Goal: Communication & Community: Answer question/provide support

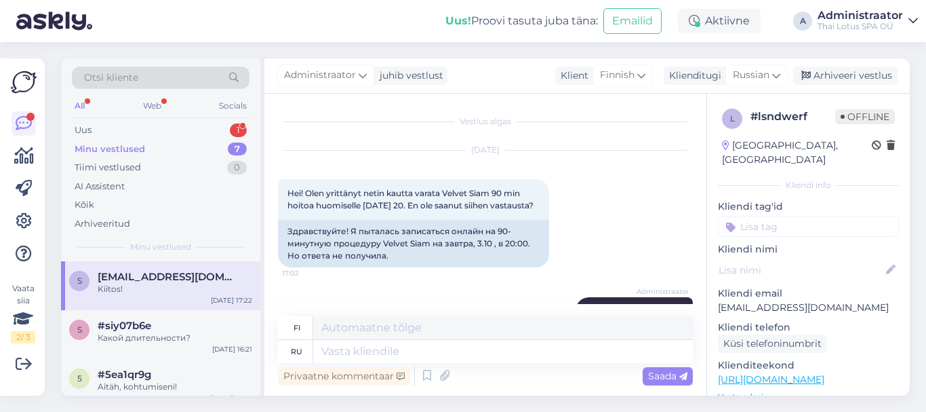
scroll to position [906, 0]
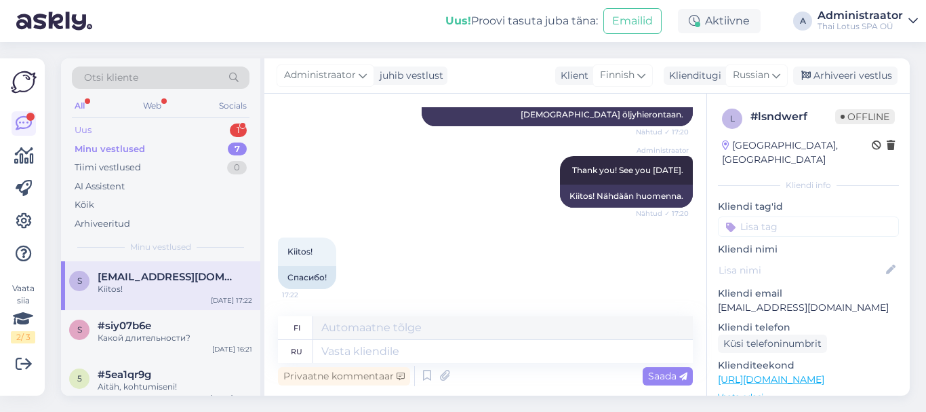
click at [93, 130] on div "Uus 1" at bounding box center [161, 130] width 178 height 19
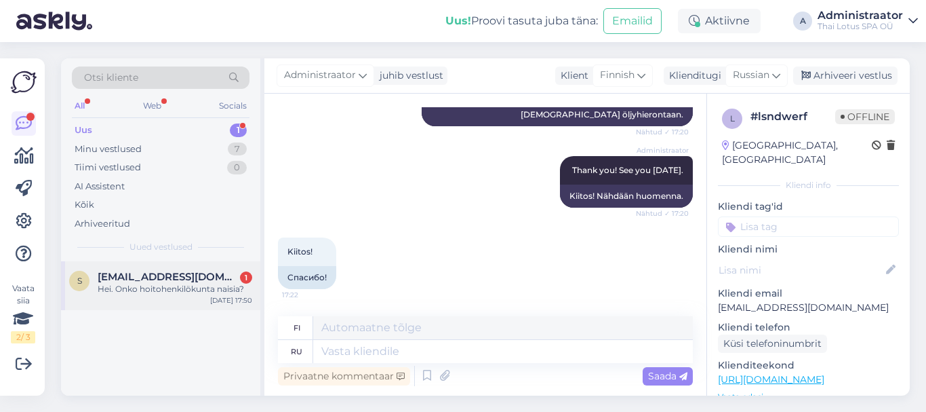
click at [195, 291] on div "Hei. Onko hoitohenkilökunta naisia?" at bounding box center [175, 289] width 155 height 12
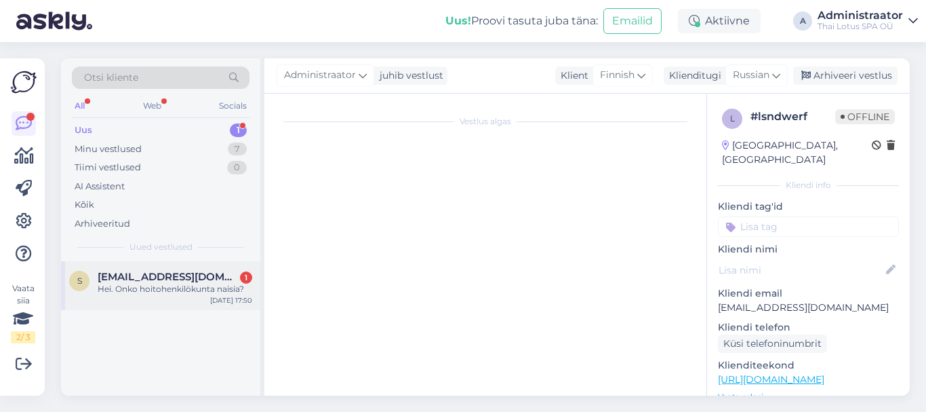
scroll to position [0, 0]
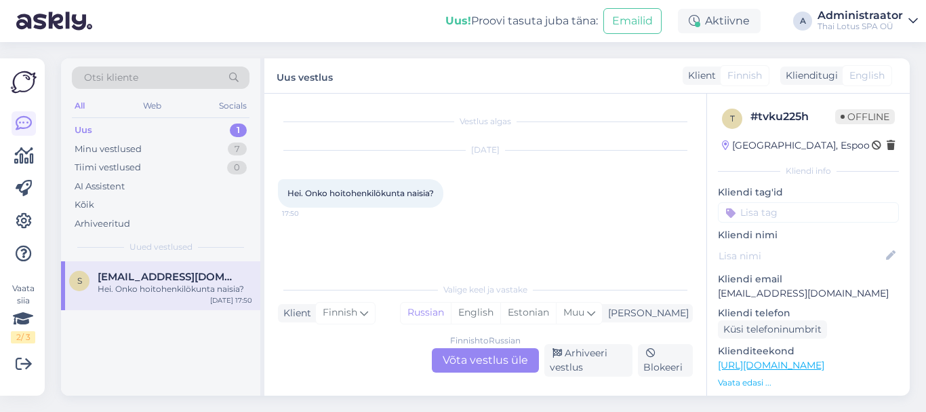
click at [467, 352] on div "Finnish to Russian Võta vestlus üle" at bounding box center [485, 360] width 107 height 24
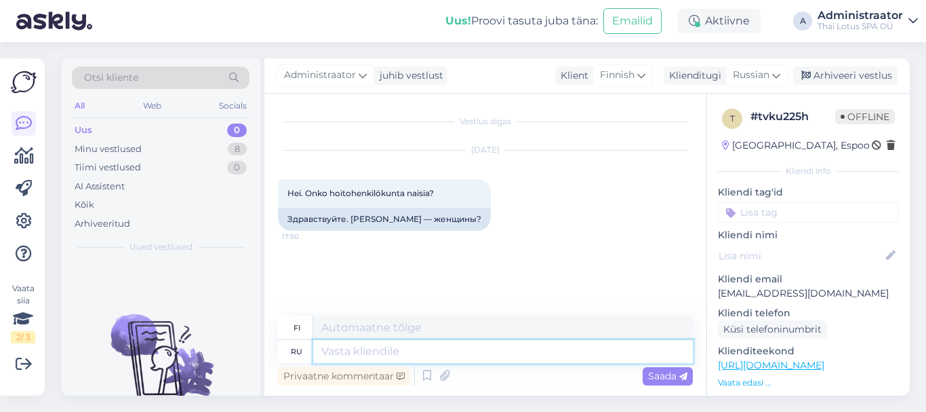
click at [359, 350] on textarea at bounding box center [503, 351] width 380 height 23
type textarea "hello"
type textarea "Hei"
type textarea "h"
type textarea "Здрав"
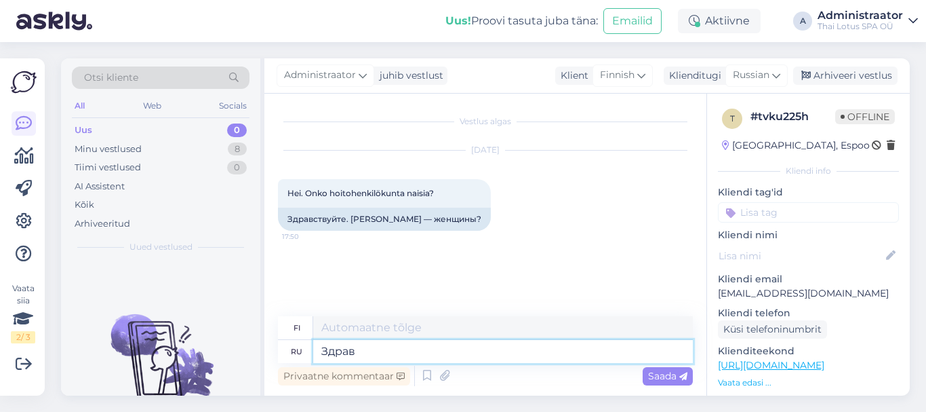
type textarea "Hei"
type textarea "Здравствуйте!"
type textarea "Hei!"
type textarea "Здравствуйте! Все"
type textarea "Hei kaikki!"
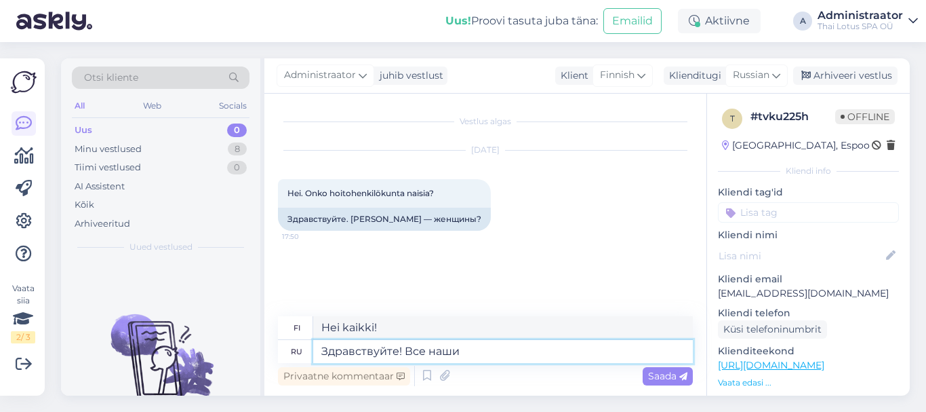
type textarea "Здравствуйте! Все наши"
type textarea "Hei! Kaikki meidän"
type textarea "Здравствуйте! Все наши массаж"
type textarea "Hei! Kaikki joukkomme"
type textarea "Здравствуйте! Все наши массажистки"
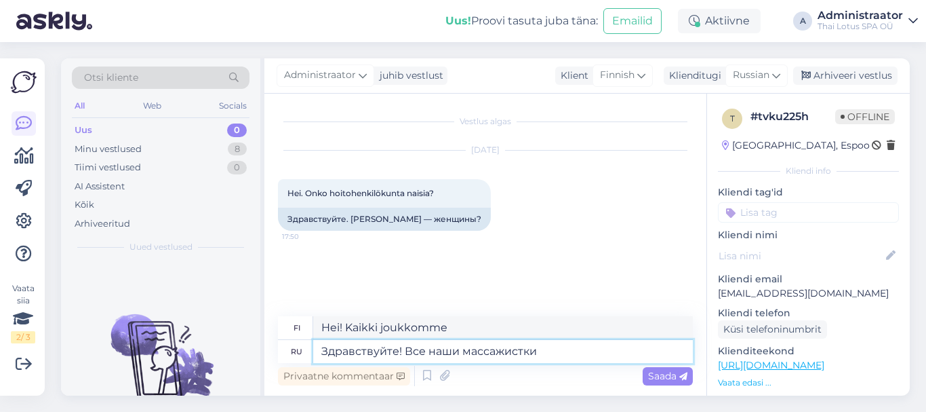
type textarea "Hei! Kaikki hierojamme"
type textarea "Здравствуйте! Все наши массажистки -"
type textarea "Hei! Kaikki hierojamme ovat -"
type textarea "Здравствуйте! Все наши массажистки - жен"
type textarea "Hei! Kaikki hierojamme ovat naisia."
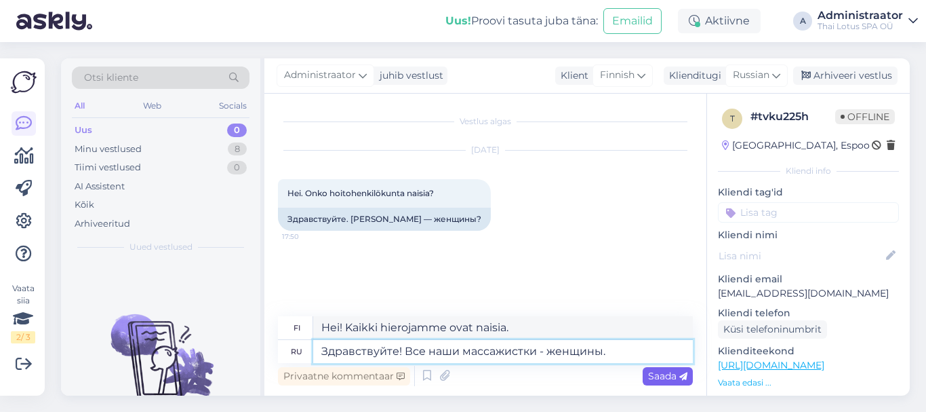
type textarea "Здравствуйте! Все наши массажистки - женщины."
click at [664, 375] on span "Saada" at bounding box center [667, 376] width 39 height 12
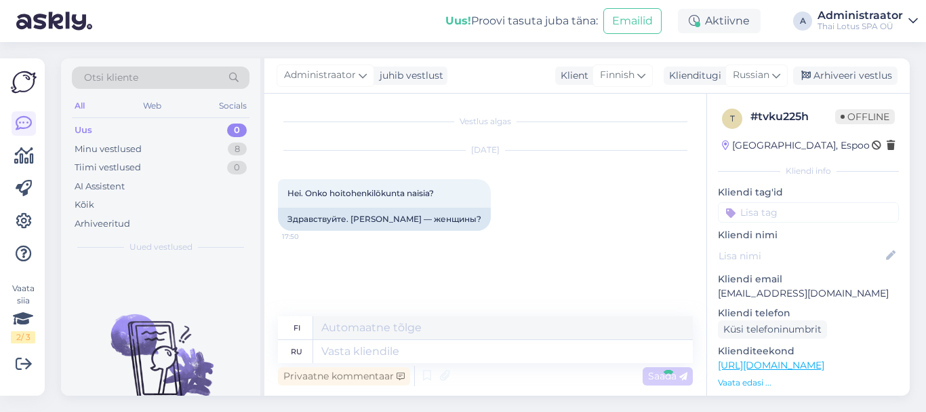
scroll to position [23, 0]
